Goal: Use online tool/utility

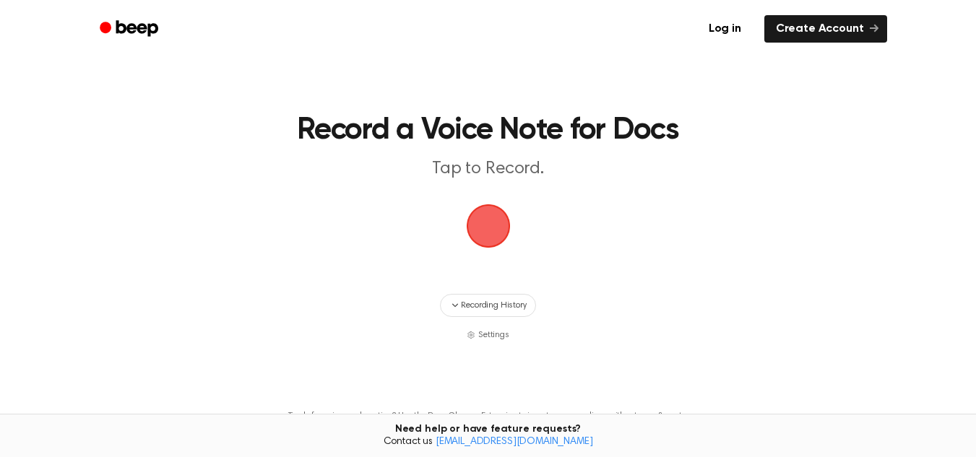
click at [489, 213] on span "button" at bounding box center [487, 226] width 47 height 47
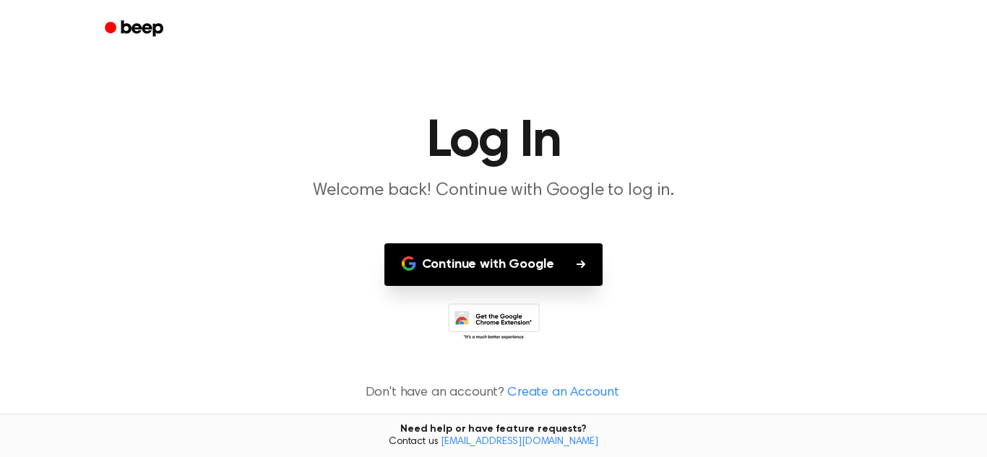
click at [498, 271] on button "Continue with Google" at bounding box center [493, 264] width 219 height 43
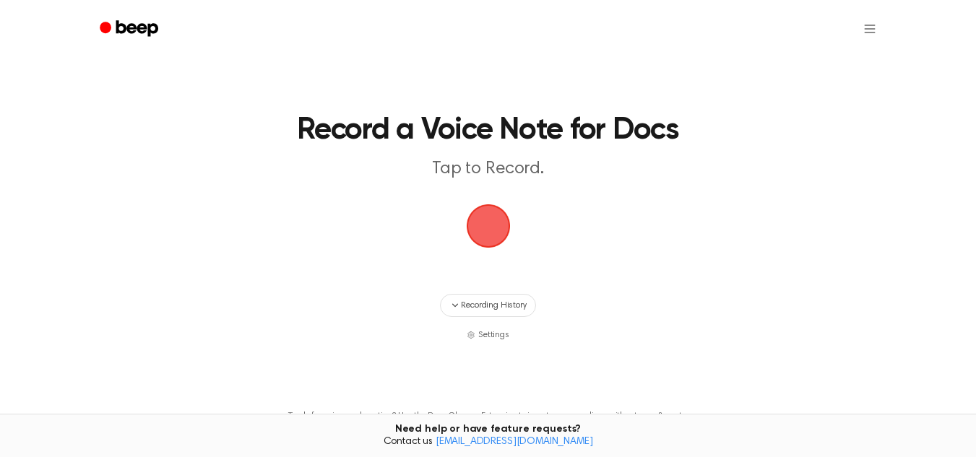
click at [480, 236] on span "button" at bounding box center [488, 226] width 62 height 62
click at [480, 236] on span "button" at bounding box center [487, 226] width 47 height 47
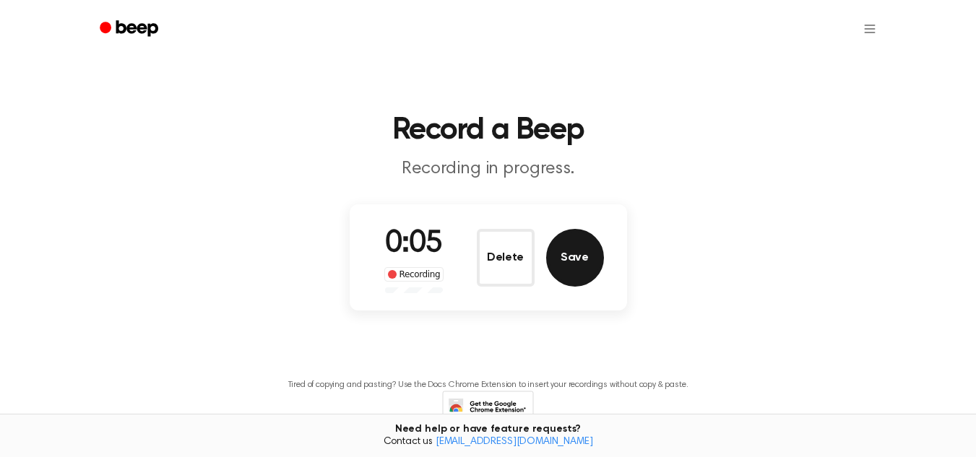
click at [567, 256] on button "Save" at bounding box center [575, 258] width 58 height 58
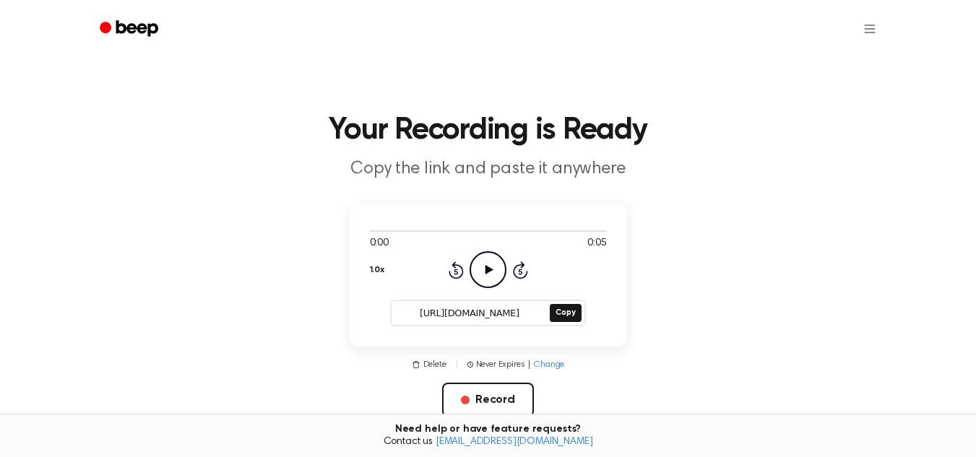
click at [482, 277] on icon "Play Audio" at bounding box center [488, 269] width 37 height 37
click at [566, 310] on button "Copy" at bounding box center [565, 313] width 31 height 18
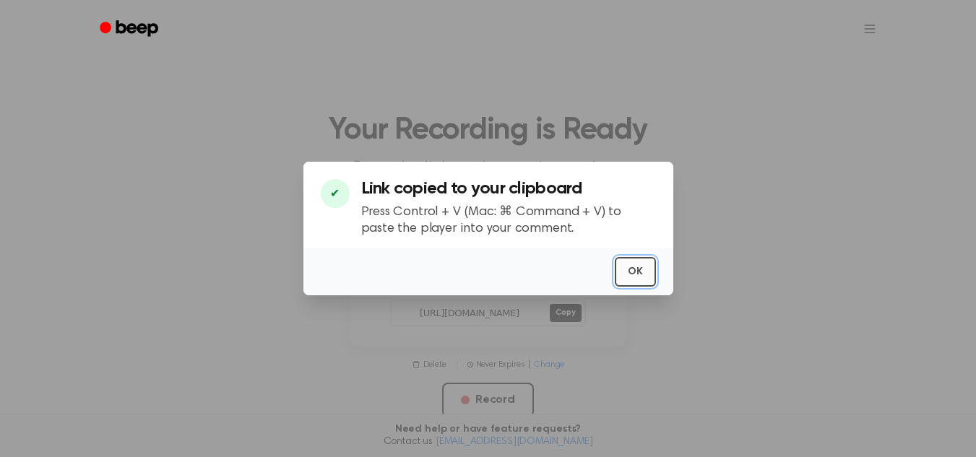
click at [650, 267] on button "OK" at bounding box center [635, 272] width 41 height 30
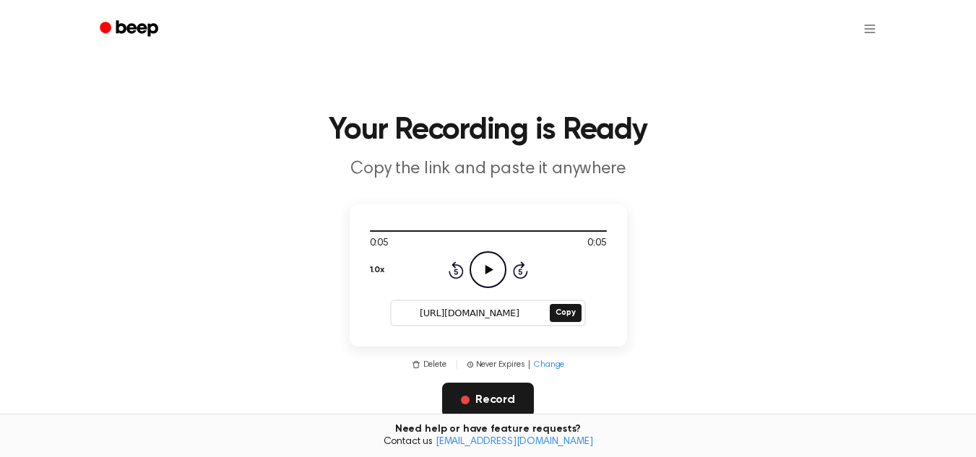
click at [472, 397] on button "Record" at bounding box center [488, 400] width 92 height 35
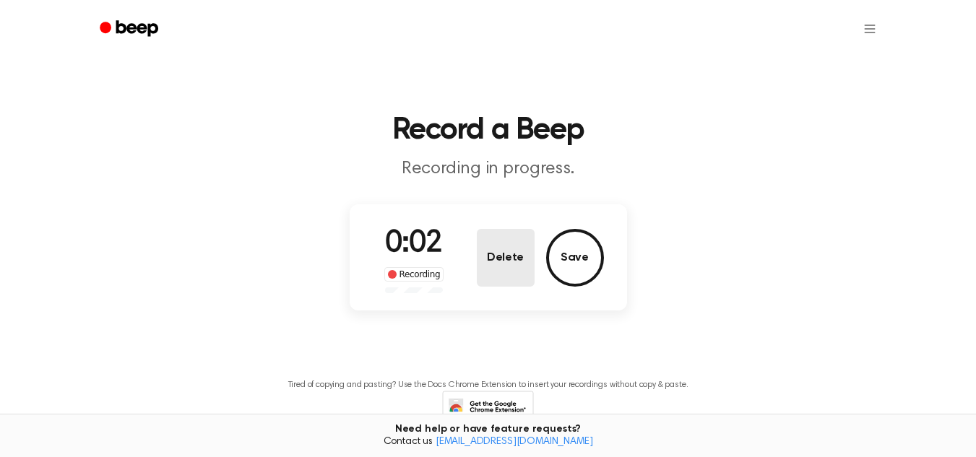
click at [501, 257] on button "Delete" at bounding box center [506, 258] width 58 height 58
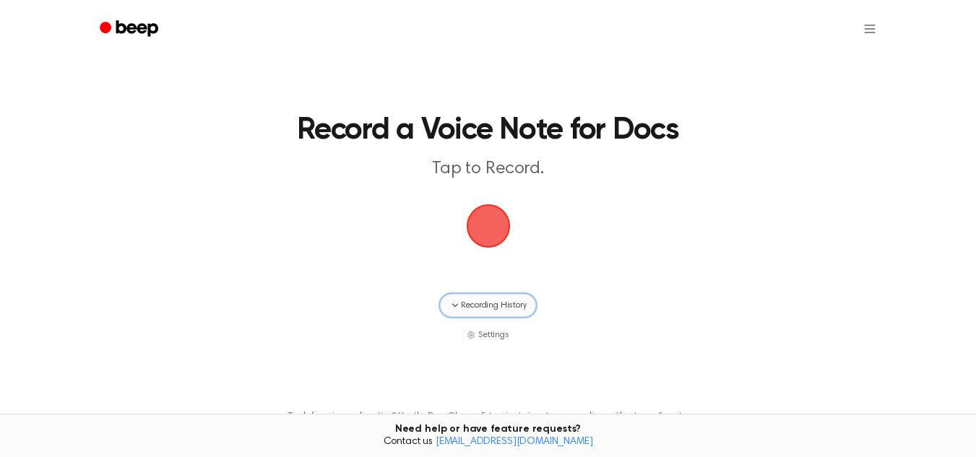
click at [509, 301] on span "Recording History" at bounding box center [493, 305] width 65 height 13
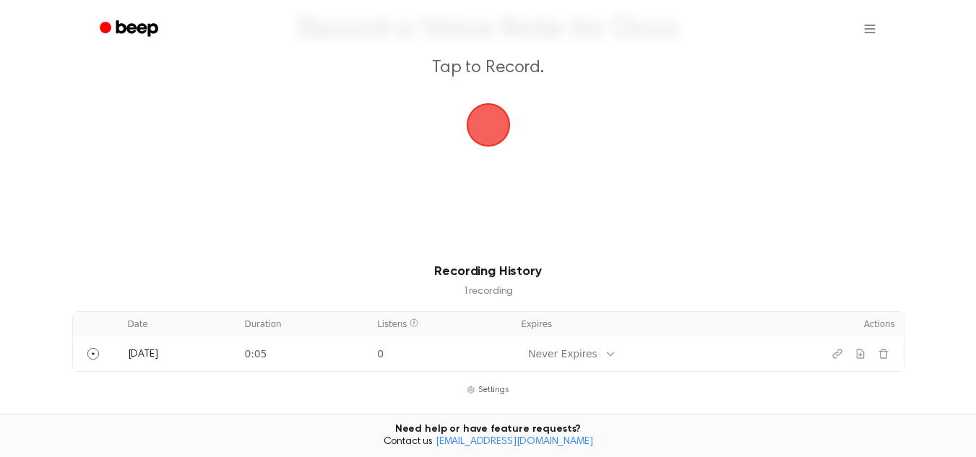
scroll to position [102, 0]
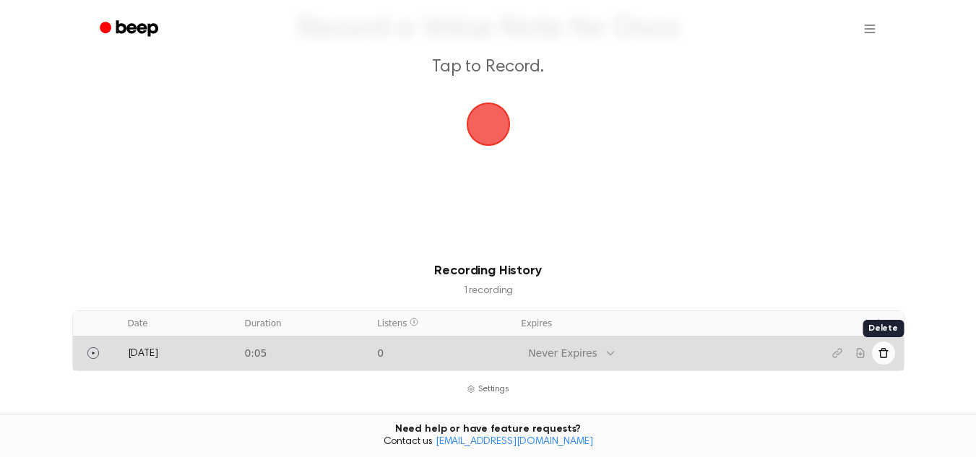
click at [882, 357] on icon "Delete recording" at bounding box center [884, 353] width 12 height 12
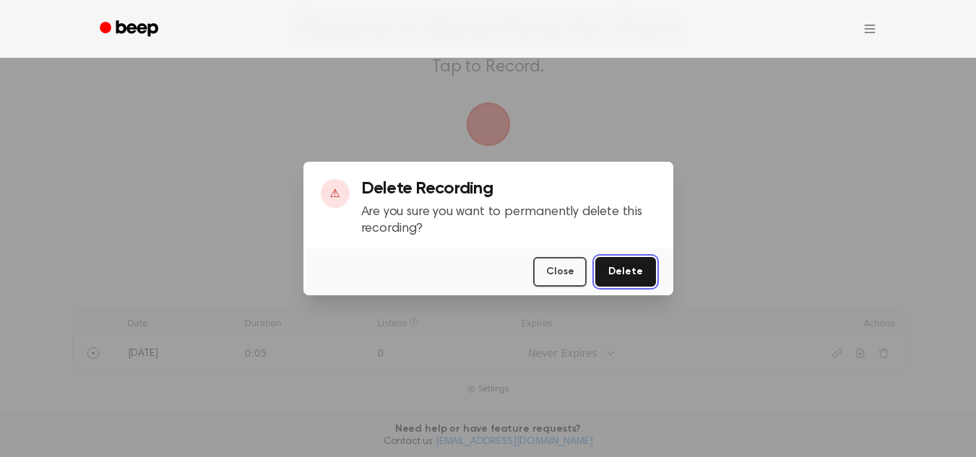
click at [635, 268] on button "Delete" at bounding box center [625, 272] width 60 height 30
